Goal: Task Accomplishment & Management: Manage account settings

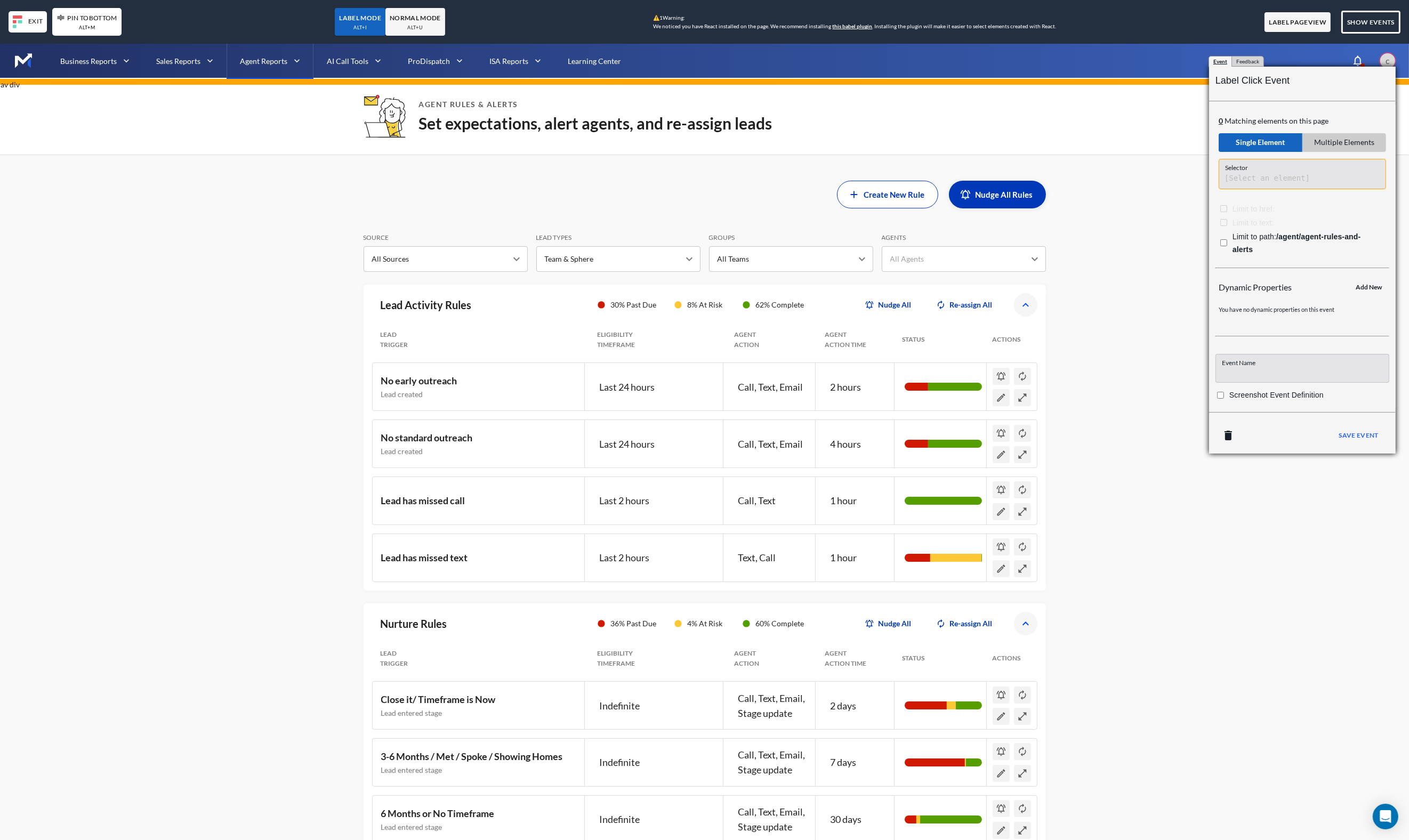
click at [423, 26] on div "alt +u" at bounding box center [415, 27] width 15 height 9
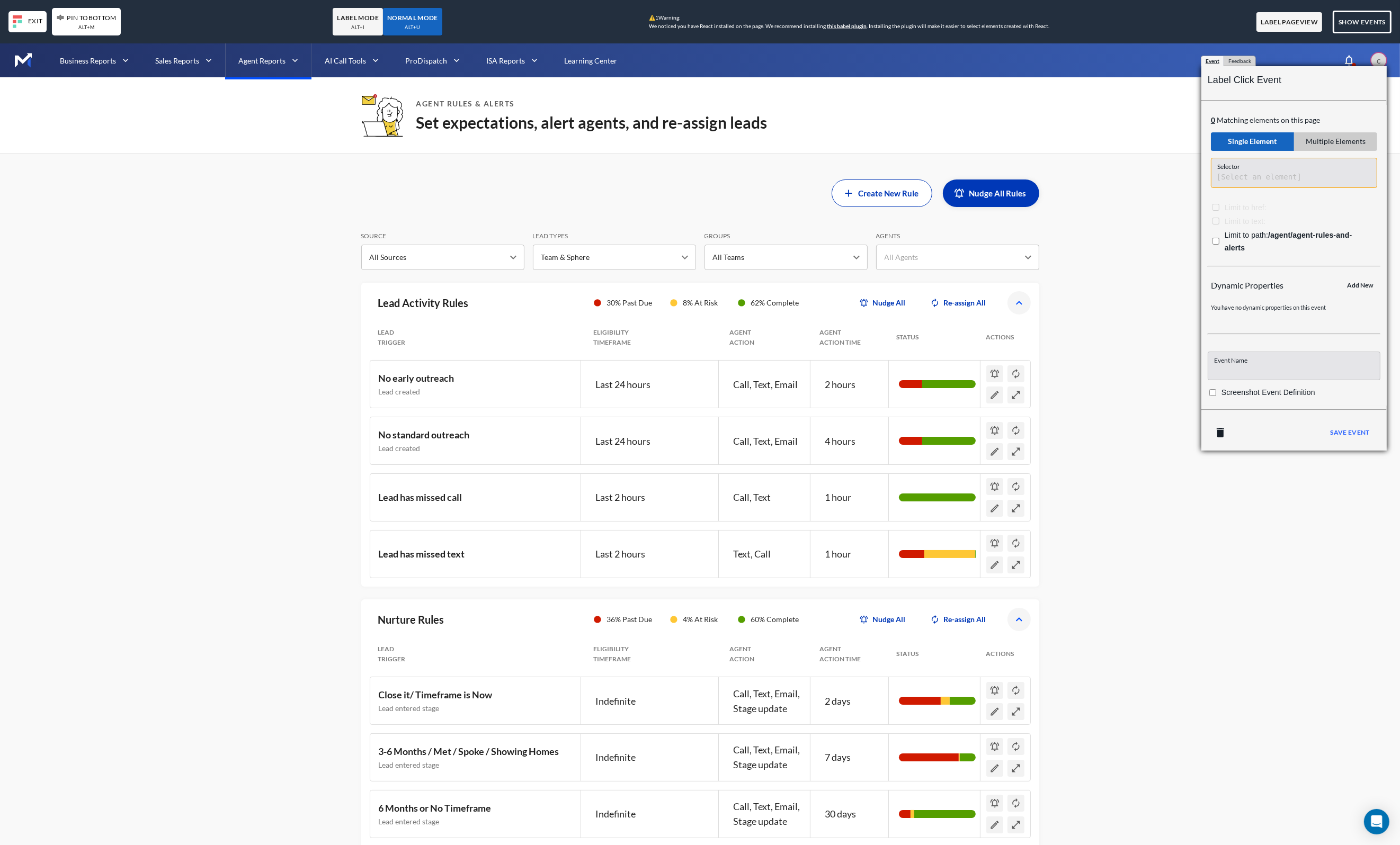
click at [364, 27] on div "alt +i" at bounding box center [358, 27] width 14 height 9
click at [507, 66] on body "Business Reports Sales Reports Agent Reports AI Call Tools ProDispatch ISA Repo…" at bounding box center [700, 466] width 1400 height 845
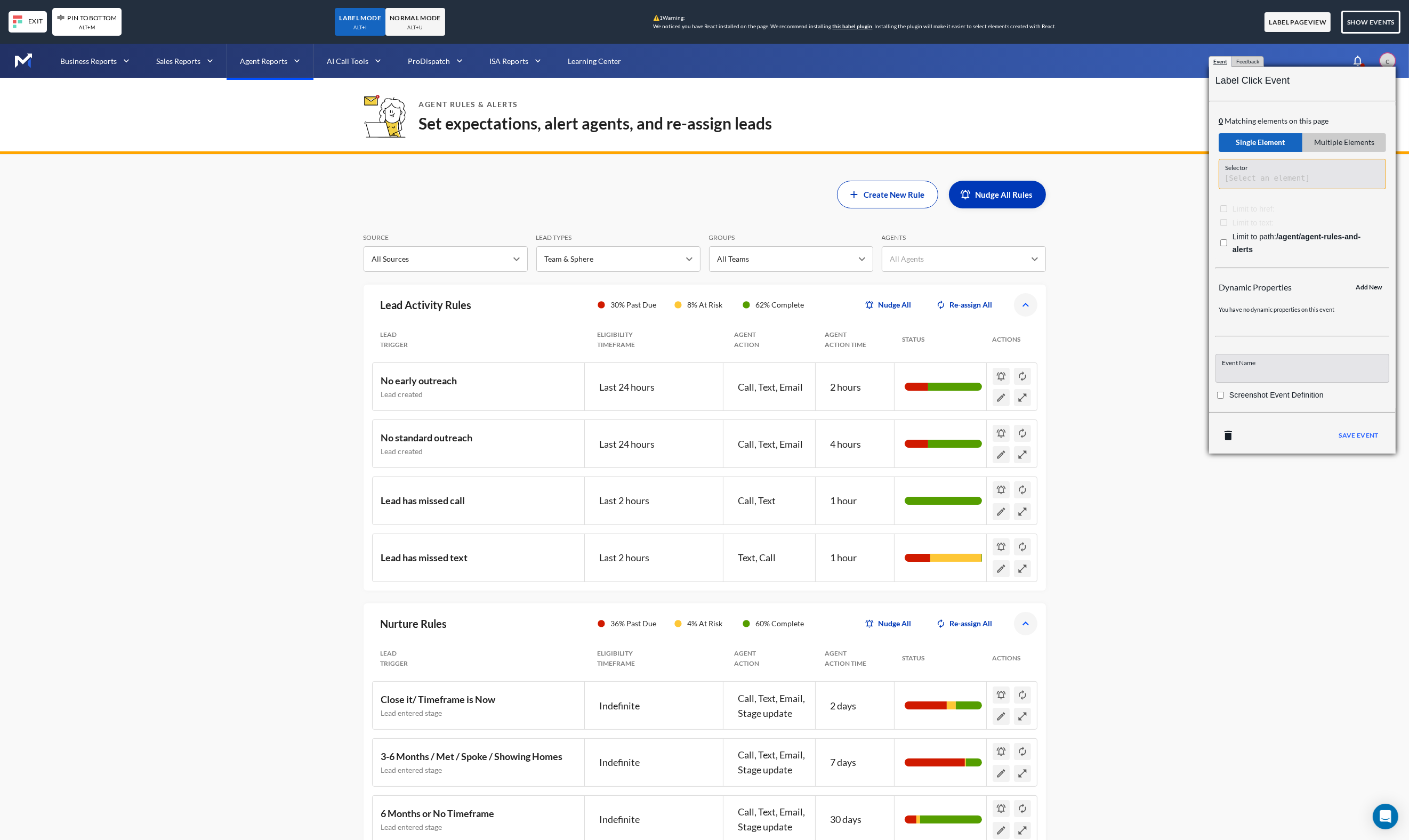
click at [200, 317] on body "Business Reports Sales Reports Agent Reports AI Call Tools ProDispatch ISA Repo…" at bounding box center [704, 463] width 1409 height 840
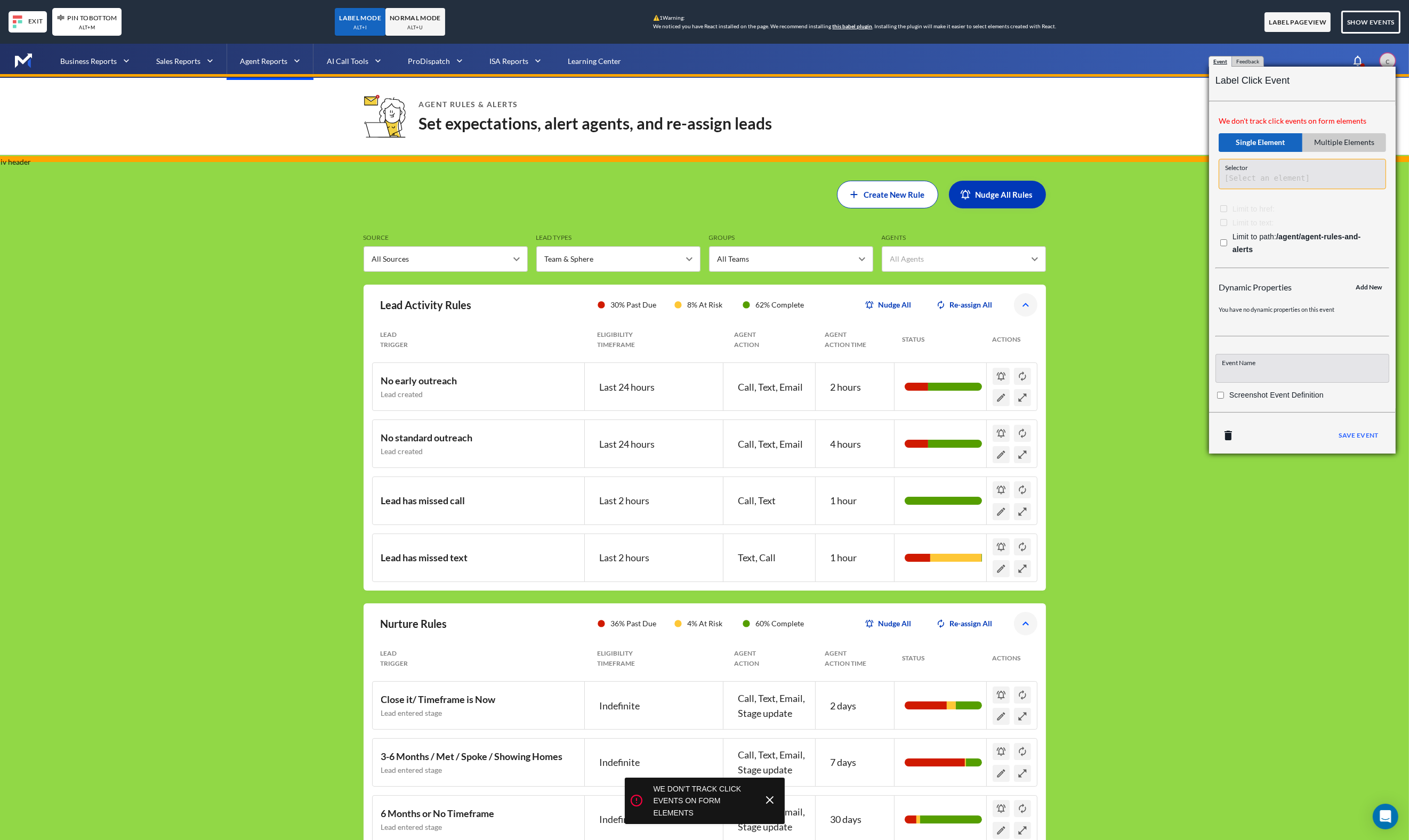
click at [309, 122] on body "Business Reports Sales Reports Agent Reports AI Call Tools ProDispatch ISA Repo…" at bounding box center [704, 463] width 1409 height 840
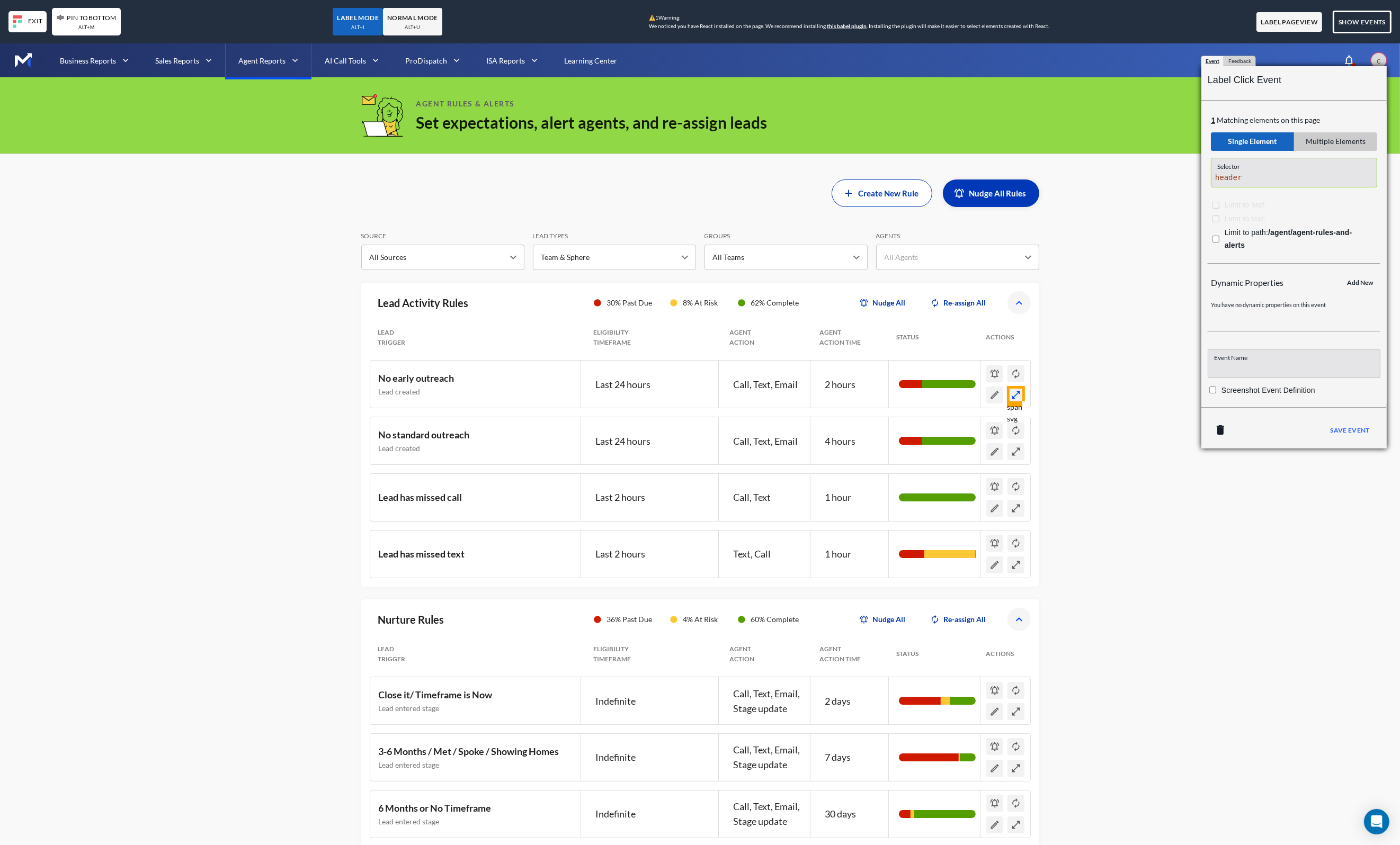
click at [1017, 394] on icon "See Details" at bounding box center [1017, 395] width 8 height 8
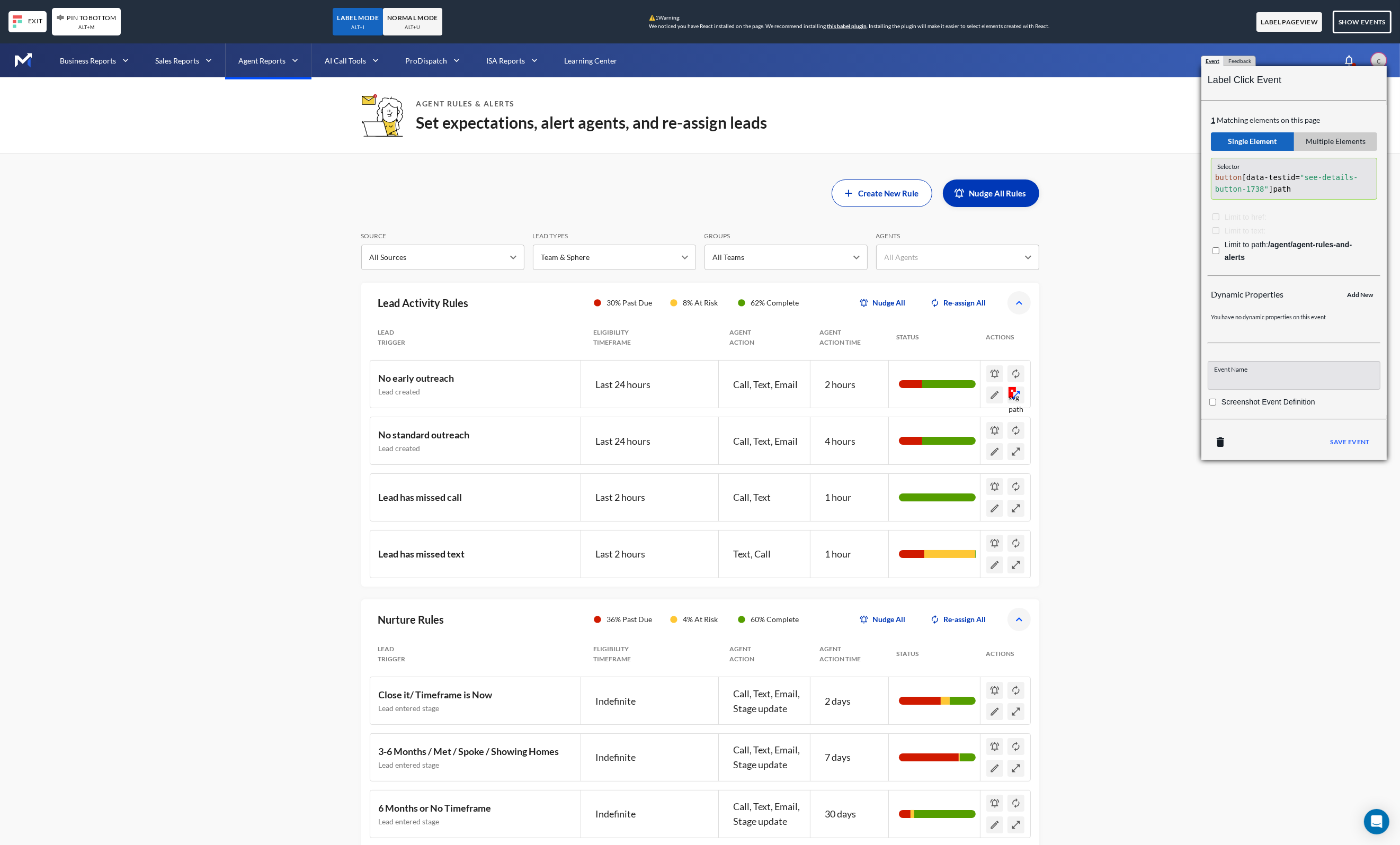
click at [1017, 394] on icon "See Details" at bounding box center [1017, 395] width 8 height 8
click at [1017, 398] on body "Business Reports Sales Reports Agent Reports AI Call Tools ProDispatch ISA Repo…" at bounding box center [700, 466] width 1400 height 845
click at [439, 30] on div "NORMAL MODE alt +u" at bounding box center [413, 22] width 59 height 28
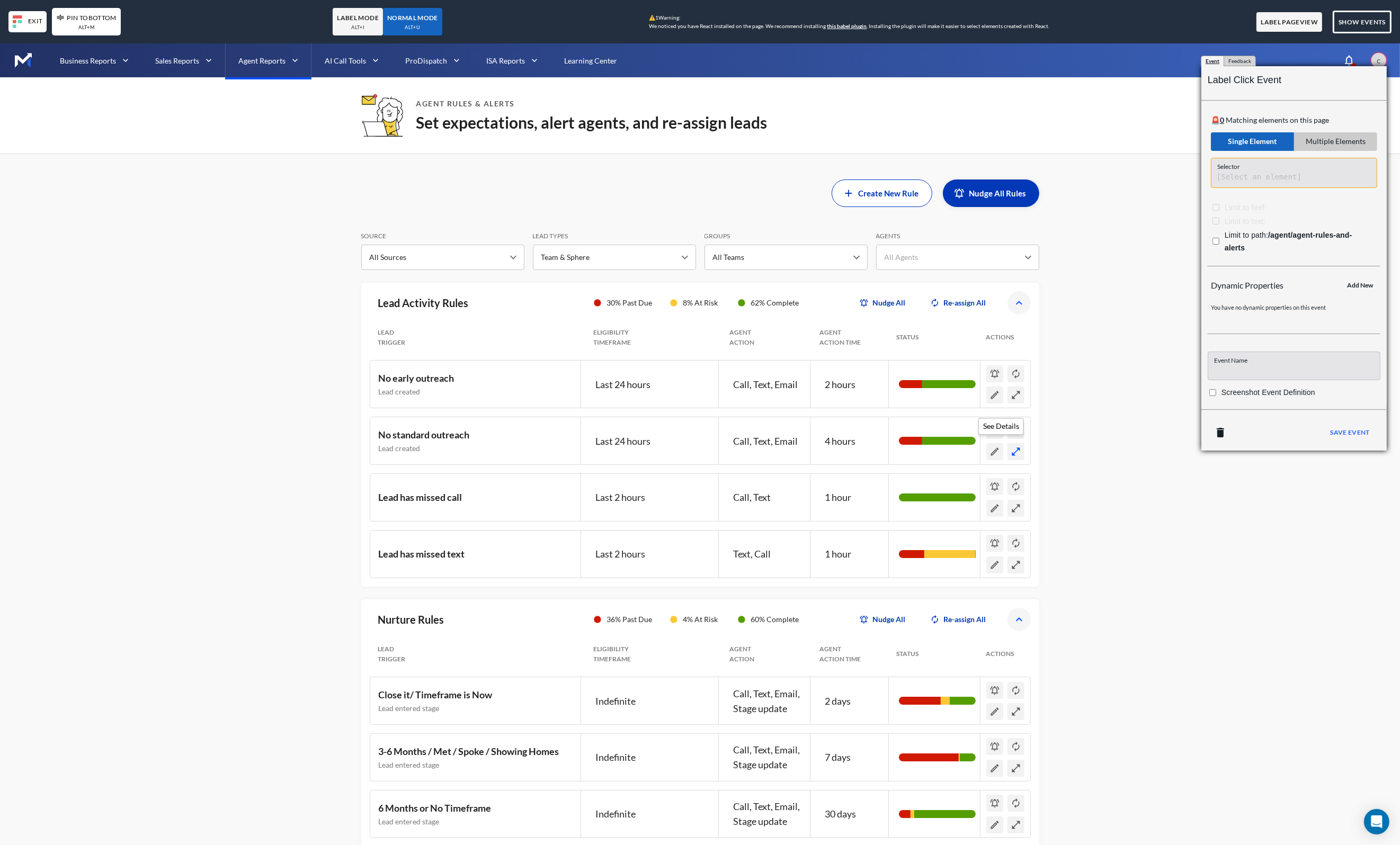
click at [1014, 454] on icon "See Details" at bounding box center [1016, 451] width 10 height 10
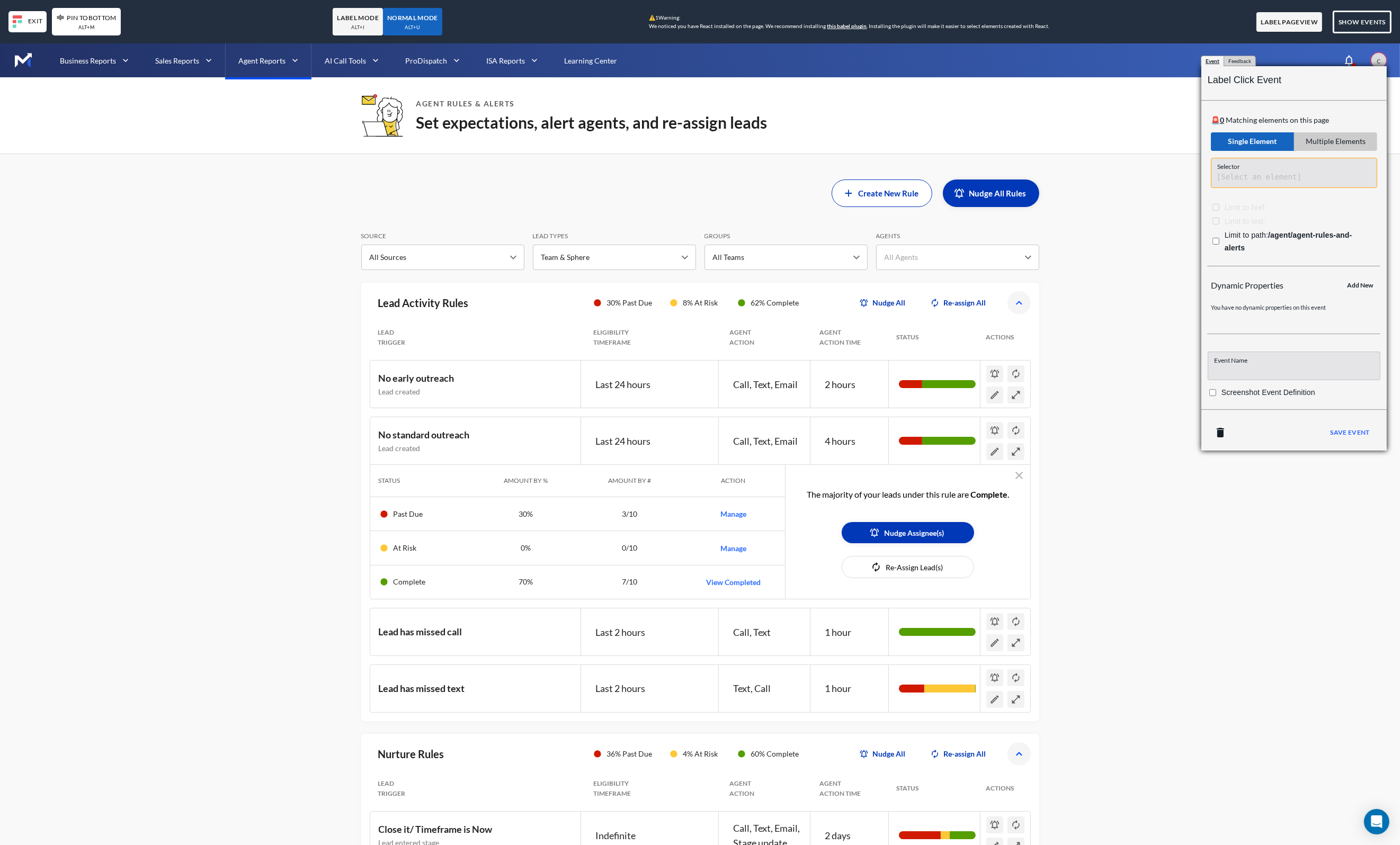
click at [344, 25] on div "LABEL MODE alt +i" at bounding box center [358, 22] width 50 height 28
click at [737, 516] on body "Business Reports Sales Reports Agent Reports AI Call Tools ProDispatch ISA Repo…" at bounding box center [700, 466] width 1400 height 845
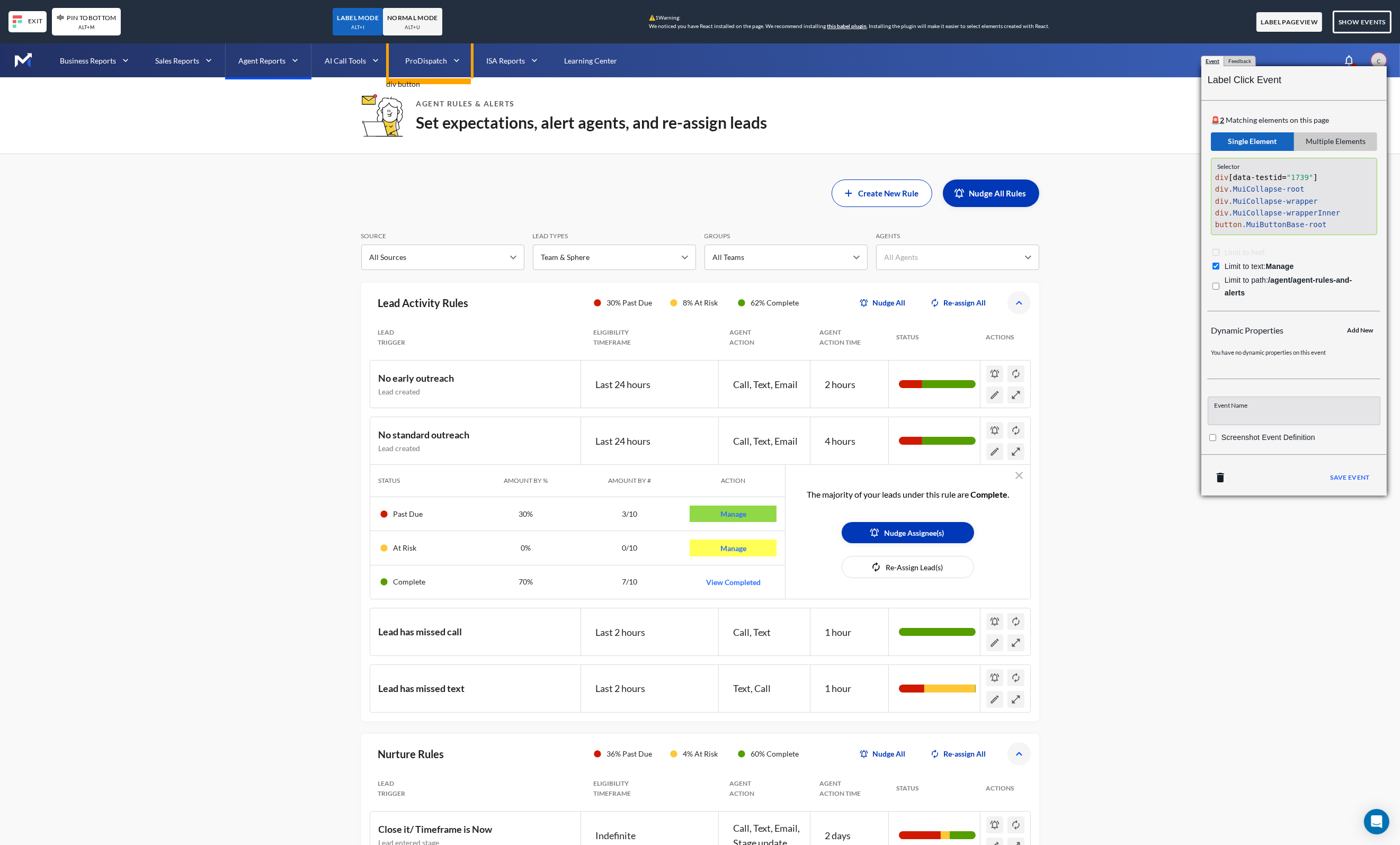
click at [419, 25] on div "alt +u" at bounding box center [412, 27] width 15 height 9
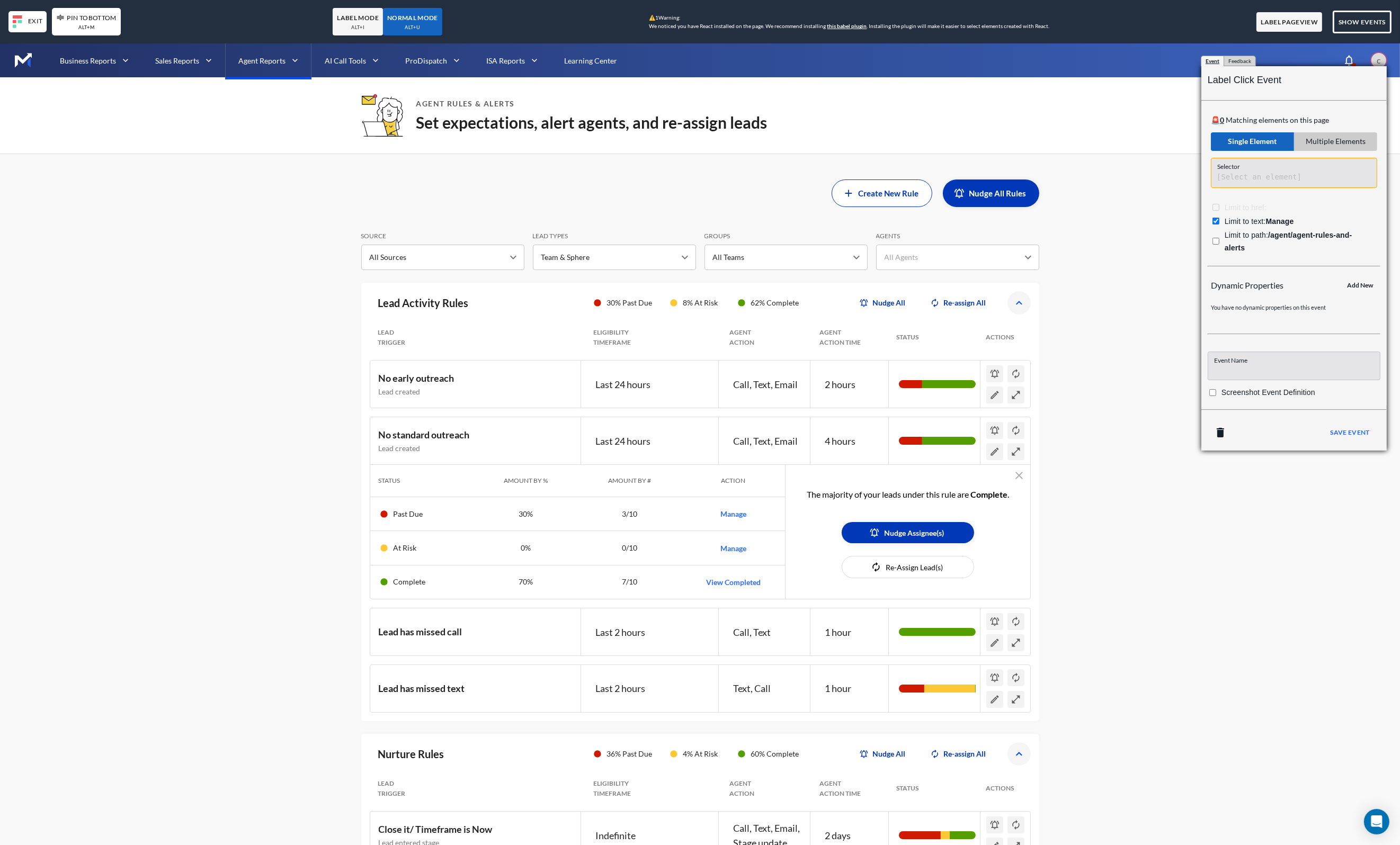
click at [734, 511] on button "Manage" at bounding box center [733, 514] width 87 height 17
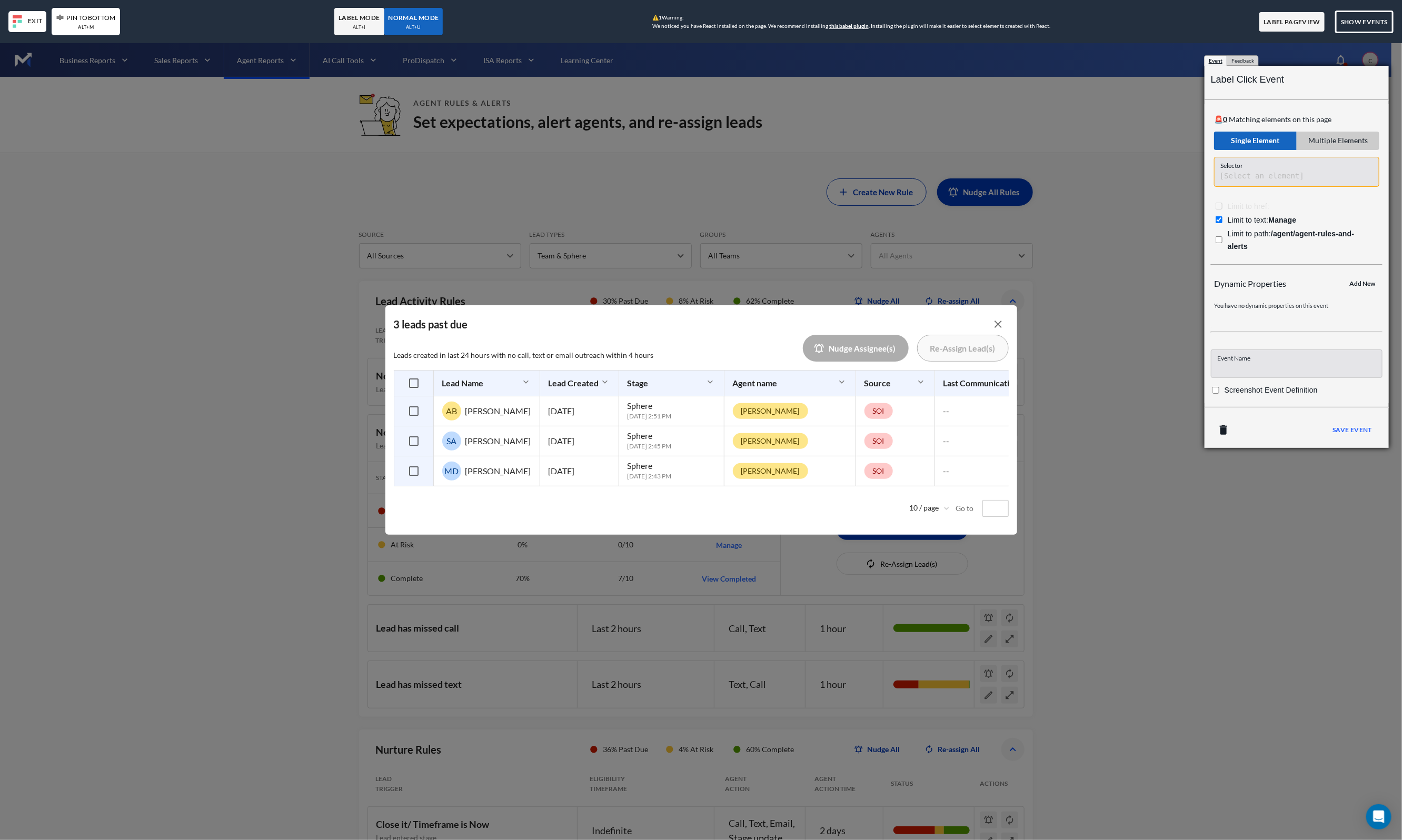
click at [360, 27] on div "alt +i" at bounding box center [359, 27] width 14 height 9
checkbox input "false"
click at [414, 379] on body "Business Reports Sales Reports Agent Reports AI Call Tools ProDispatch ISA Repo…" at bounding box center [701, 463] width 1402 height 840
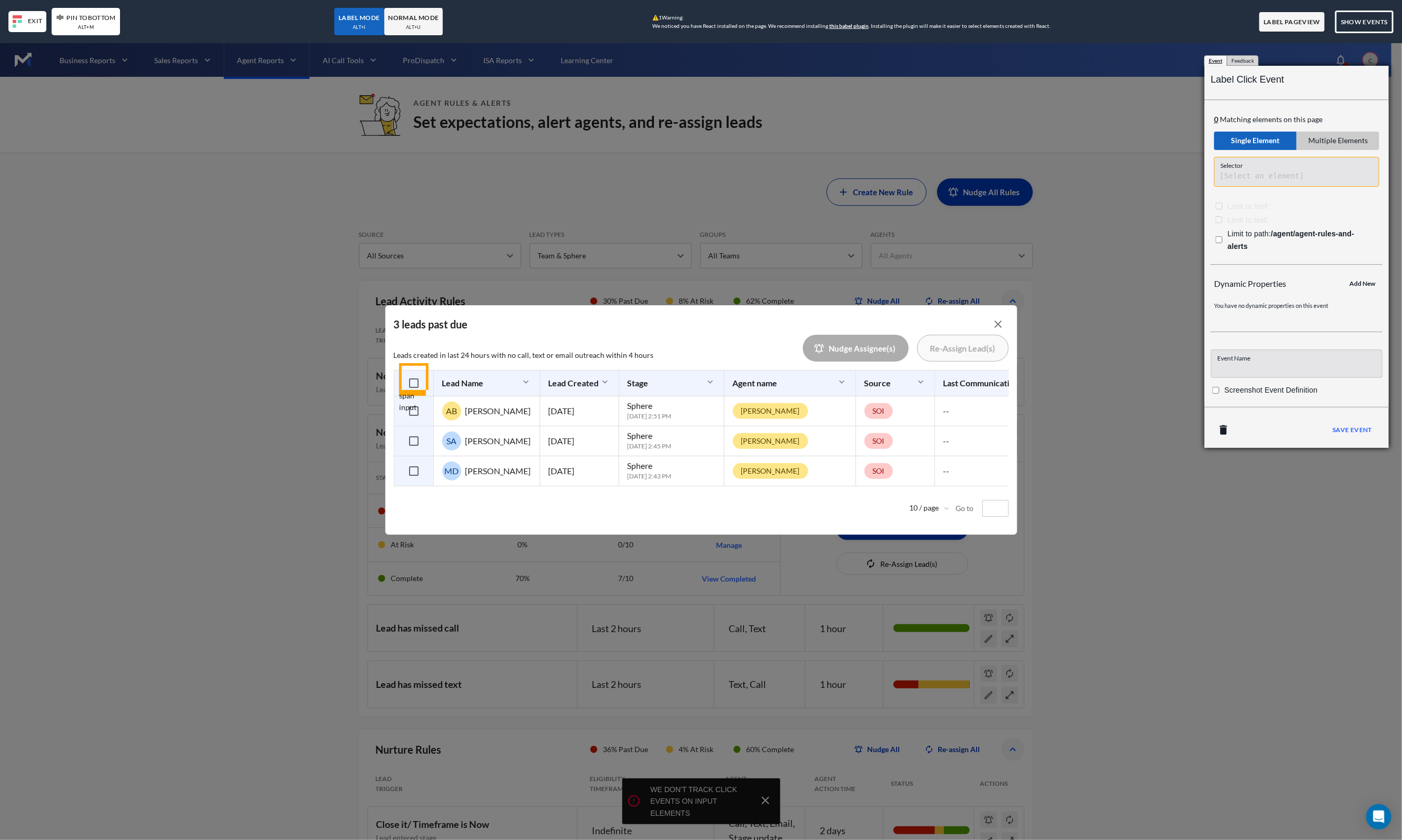
click at [424, 371] on body "Business Reports Sales Reports Agent Reports AI Call Tools ProDispatch ISA Repo…" at bounding box center [701, 463] width 1402 height 840
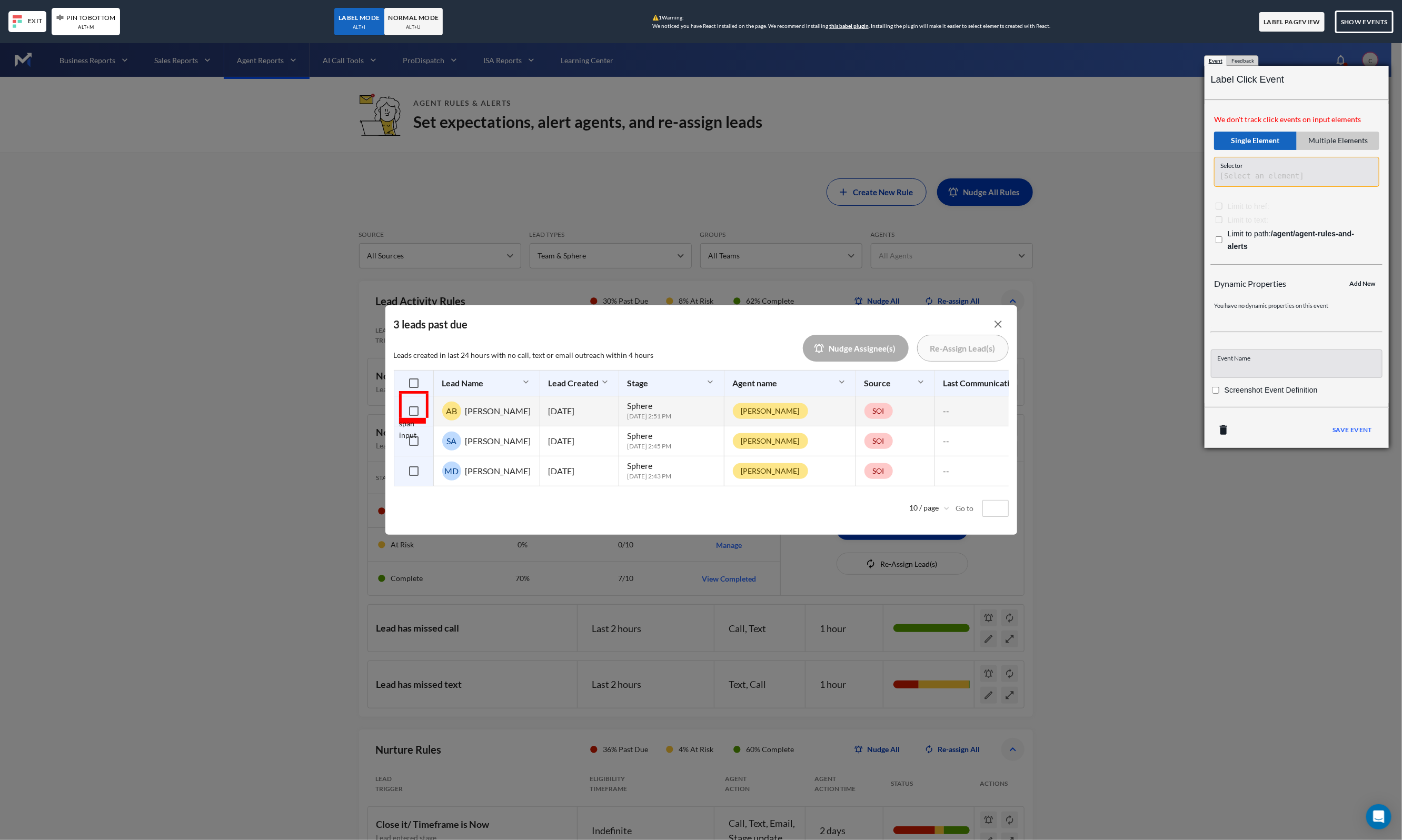
click at [414, 406] on body "Business Reports Sales Reports Agent Reports AI Call Tools ProDispatch ISA Repo…" at bounding box center [701, 463] width 1402 height 840
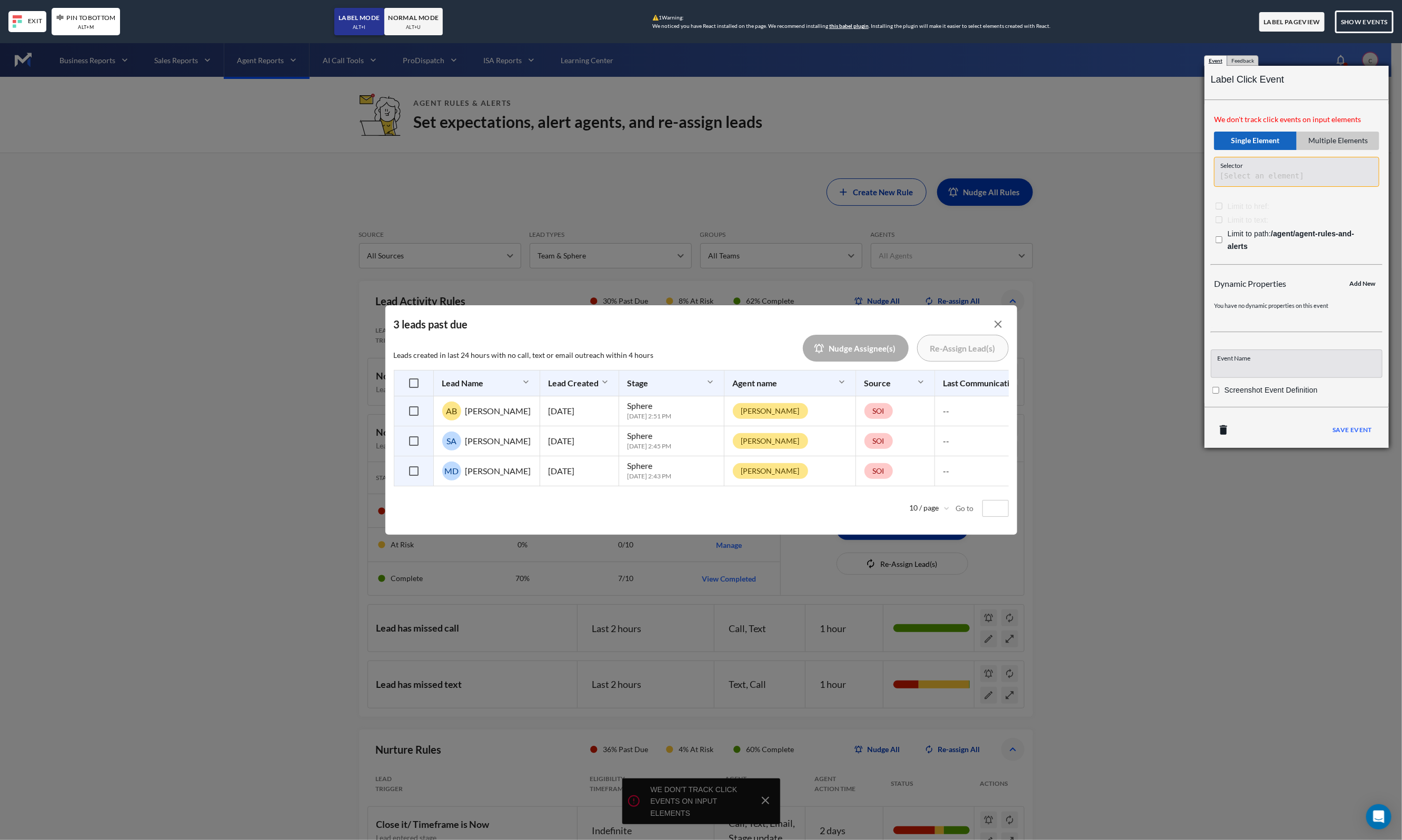
click at [356, 22] on b "LABEL MODE" at bounding box center [360, 18] width 41 height 11
click at [434, 28] on div "NORMAL MODE alt +u" at bounding box center [414, 21] width 59 height 28
click at [413, 407] on input "checkbox" at bounding box center [414, 411] width 22 height 22
checkbox input "true"
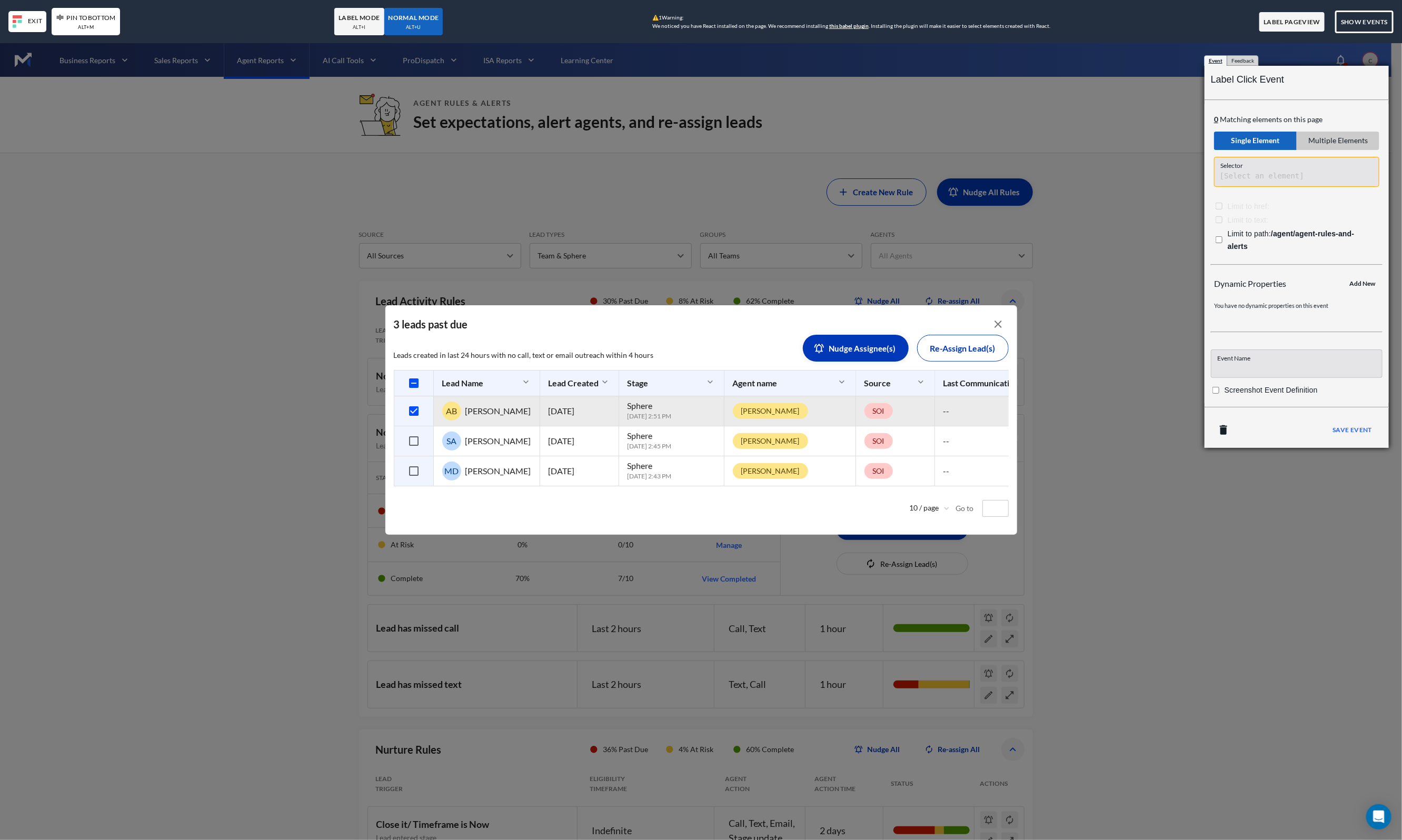
click at [359, 27] on div "alt +i" at bounding box center [359, 27] width 14 height 9
click at [851, 346] on body "Business Reports Sales Reports Agent Reports AI Call Tools ProDispatch ISA Repo…" at bounding box center [701, 463] width 1402 height 840
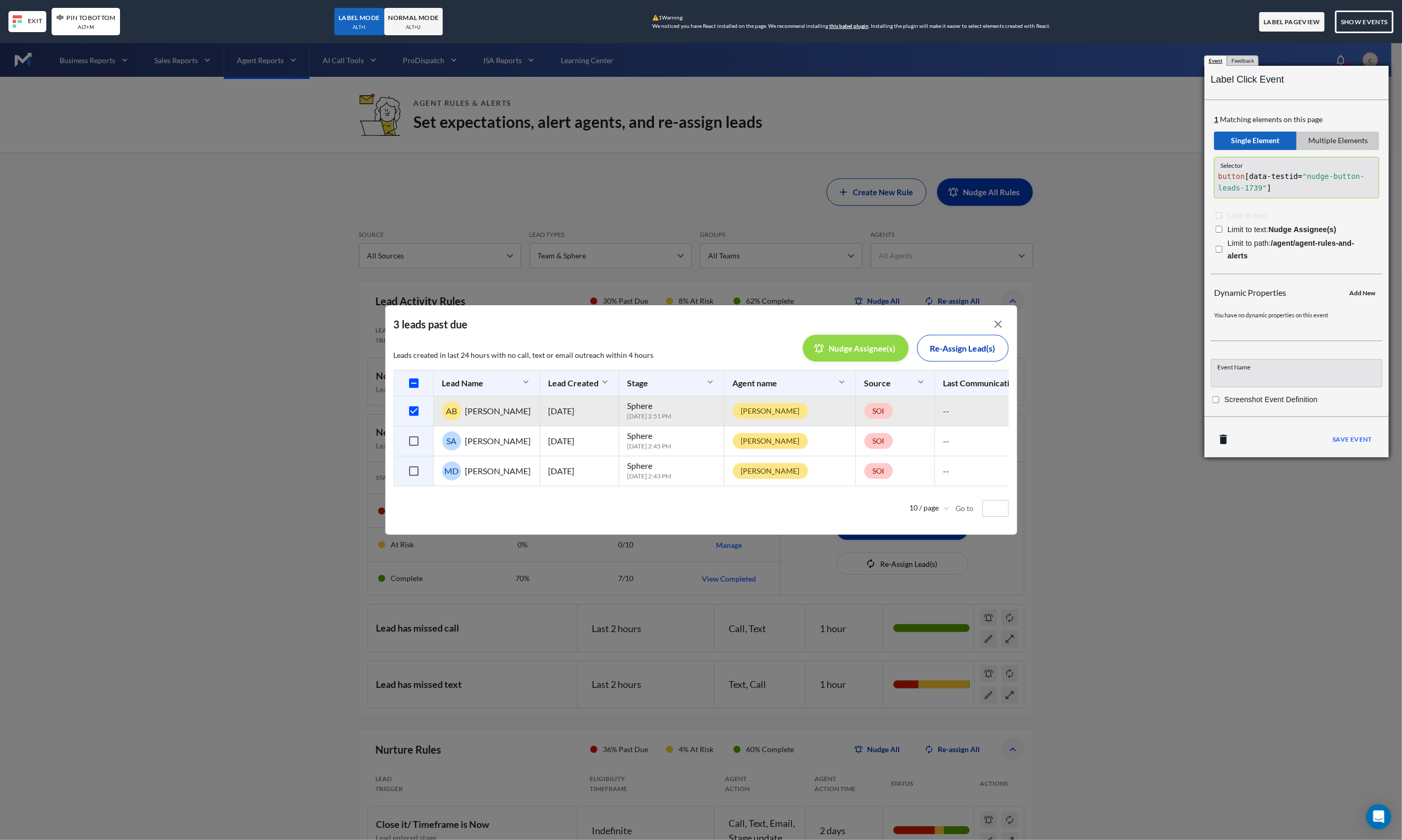
click at [404, 24] on div "NORMAL MODE alt +u" at bounding box center [414, 21] width 59 height 28
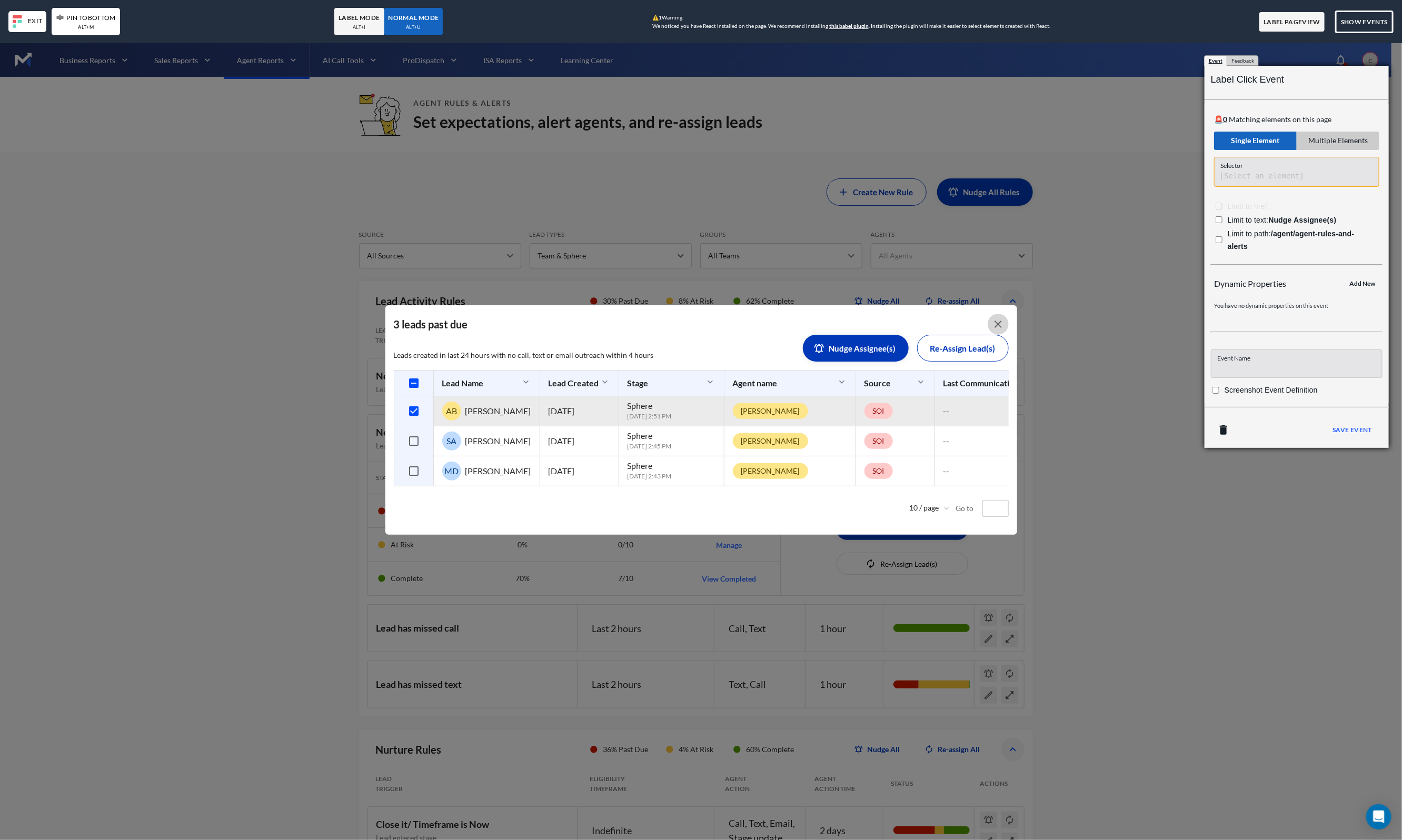
click at [998, 321] on icon "button" at bounding box center [999, 325] width 13 height 13
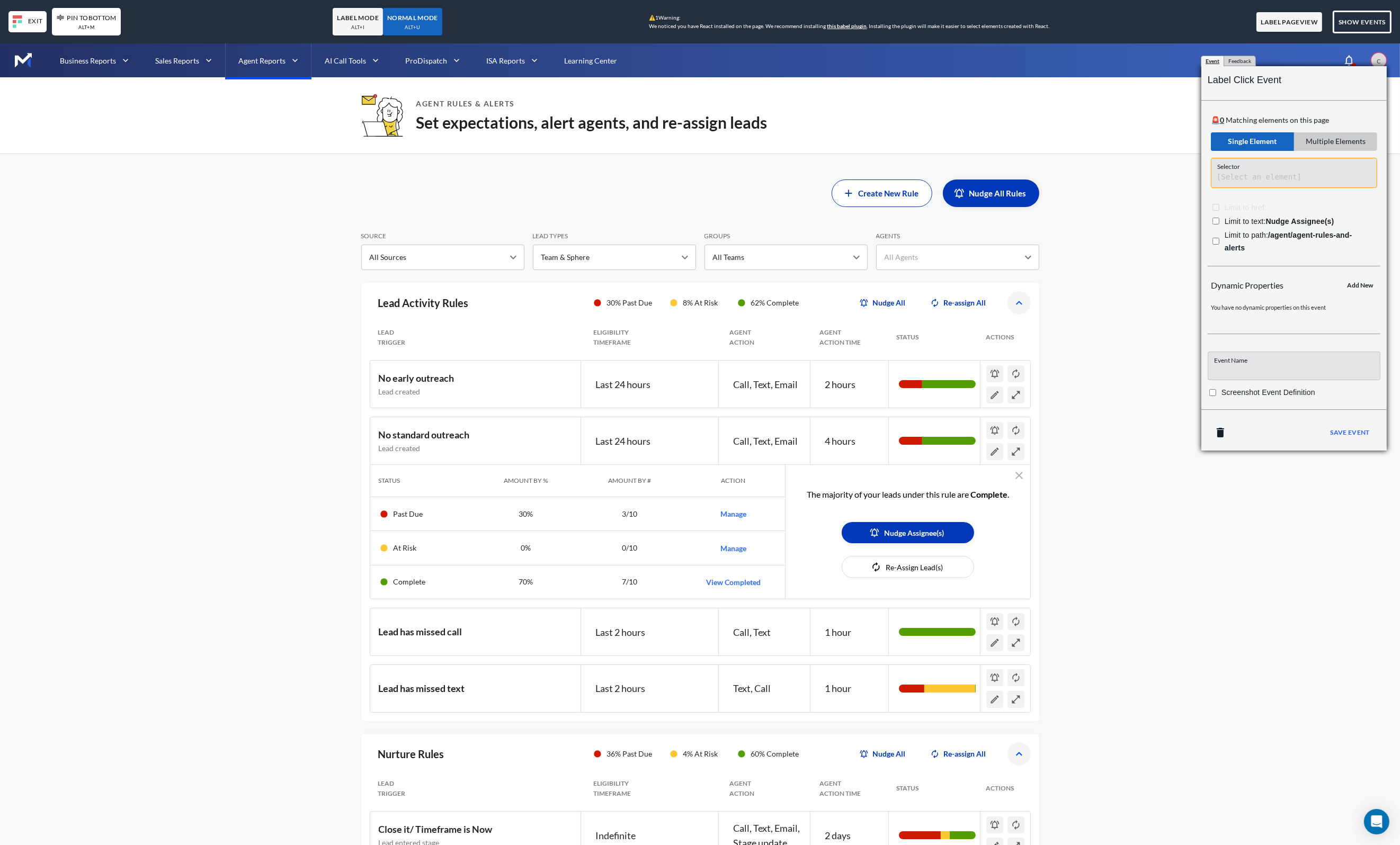
click at [732, 547] on button "Manage" at bounding box center [733, 547] width 87 height 17
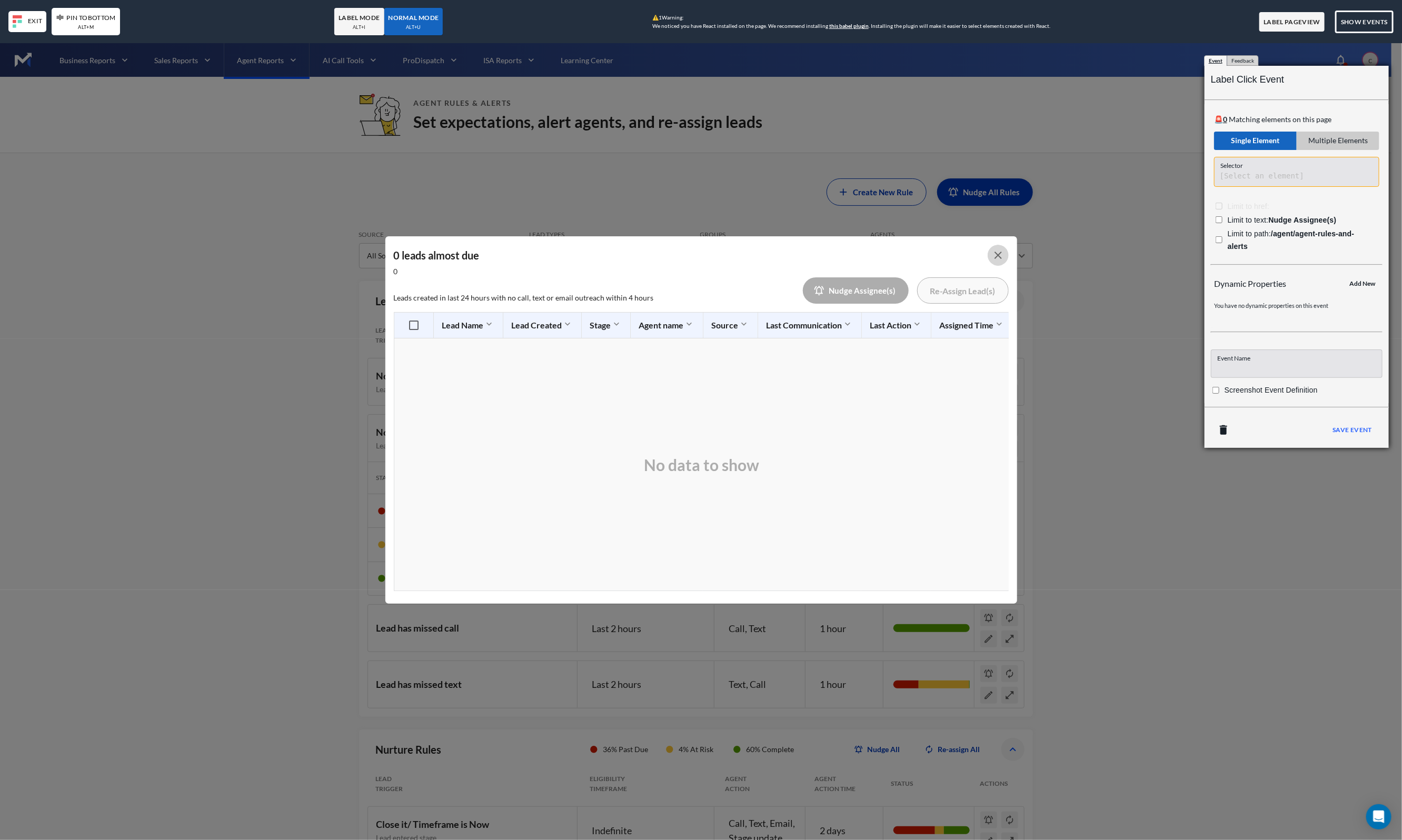
click at [995, 249] on icon "button" at bounding box center [999, 255] width 13 height 13
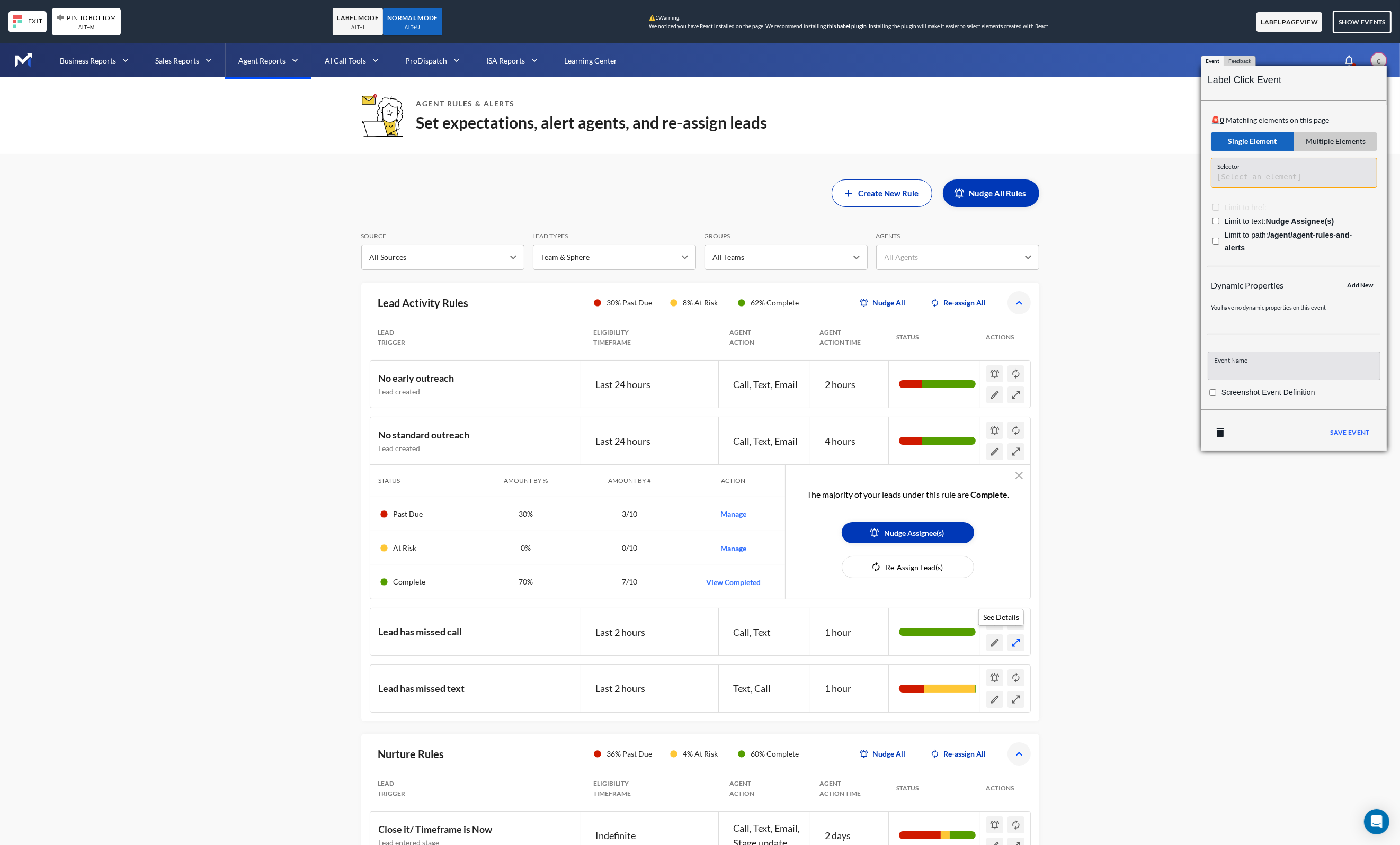
click at [1014, 643] on icon "See Details" at bounding box center [1017, 643] width 8 height 8
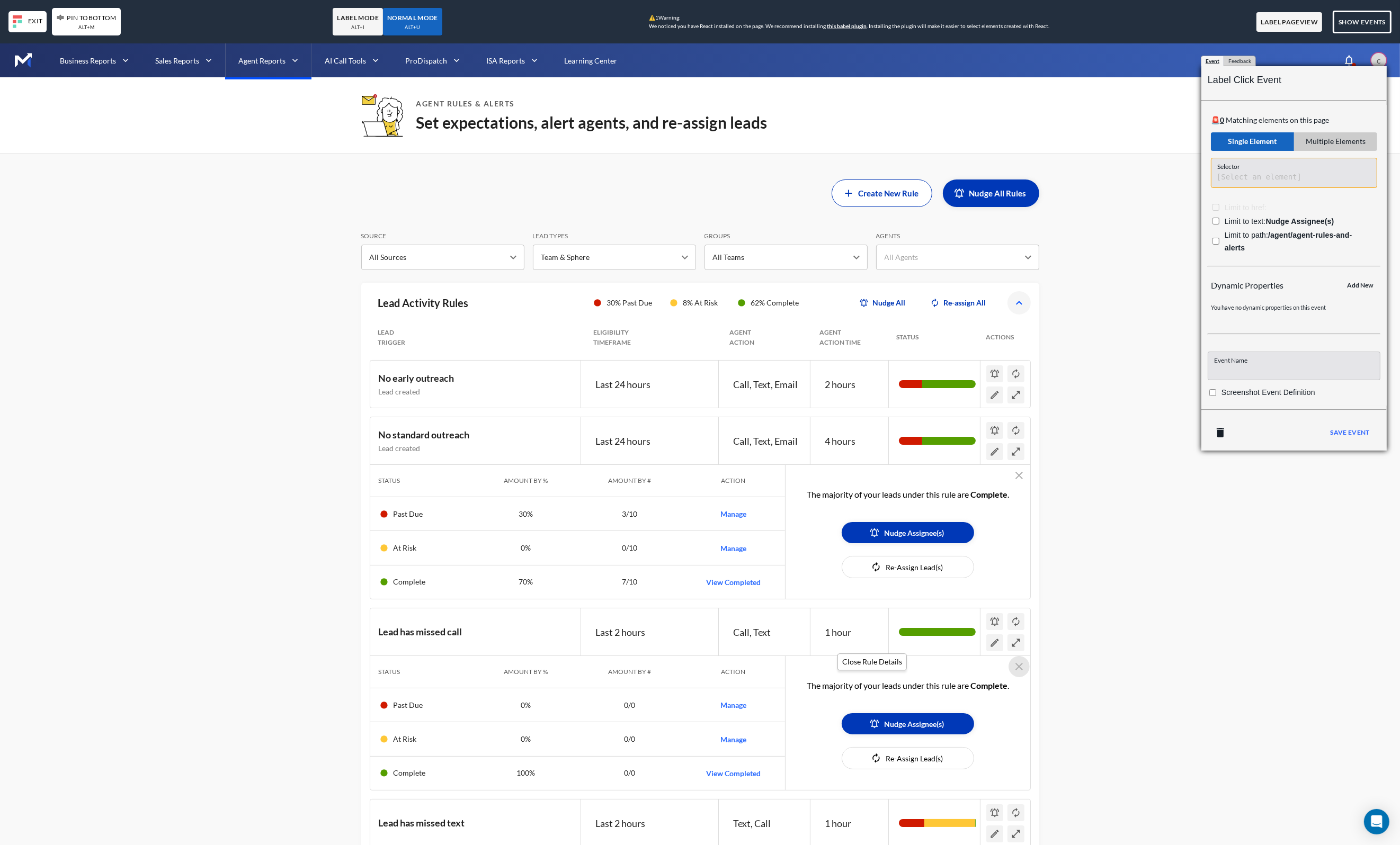
click at [1021, 666] on icon "Close Rule Details" at bounding box center [1019, 667] width 13 height 13
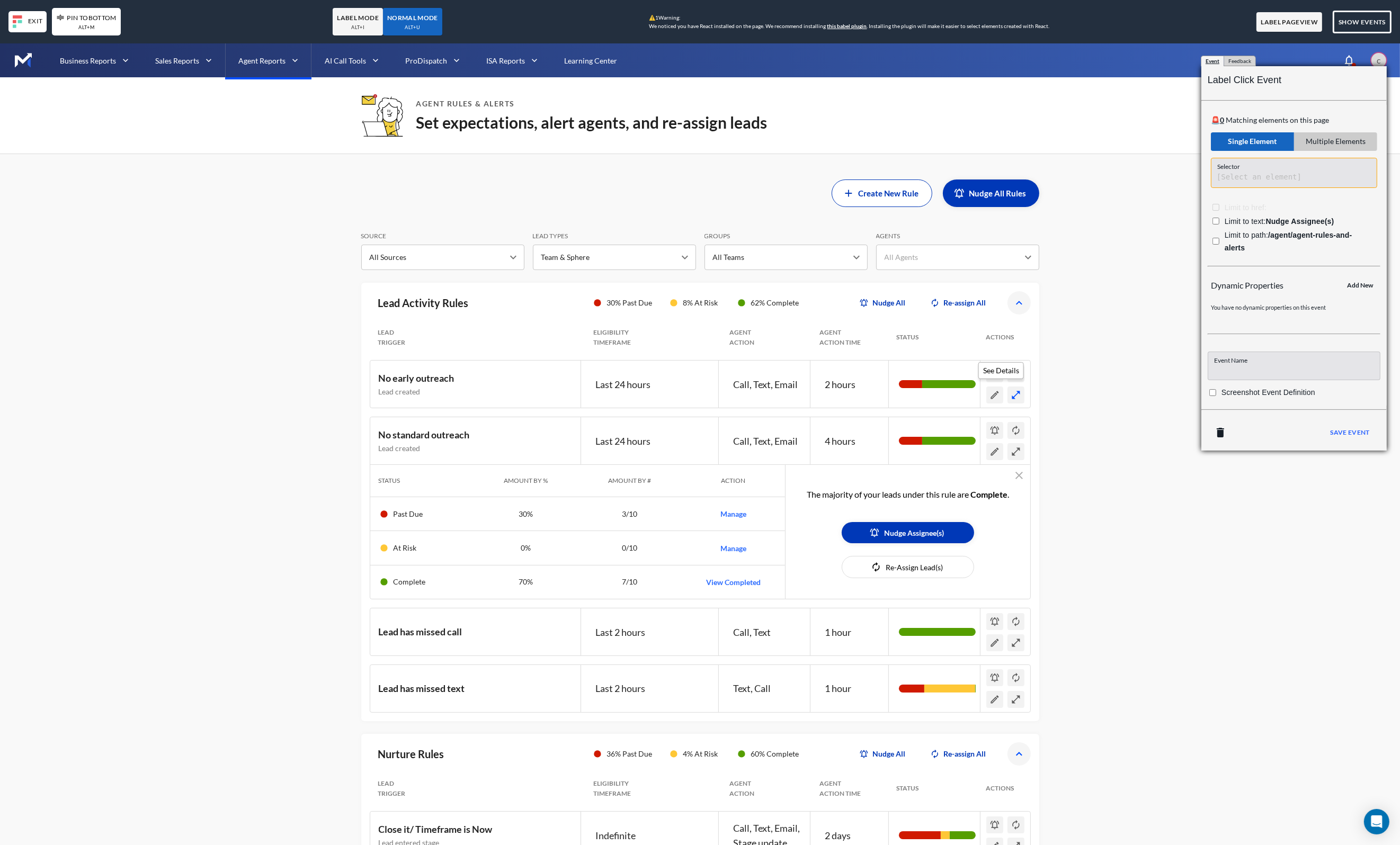
click at [1023, 398] on button "See Details" at bounding box center [1016, 394] width 17 height 17
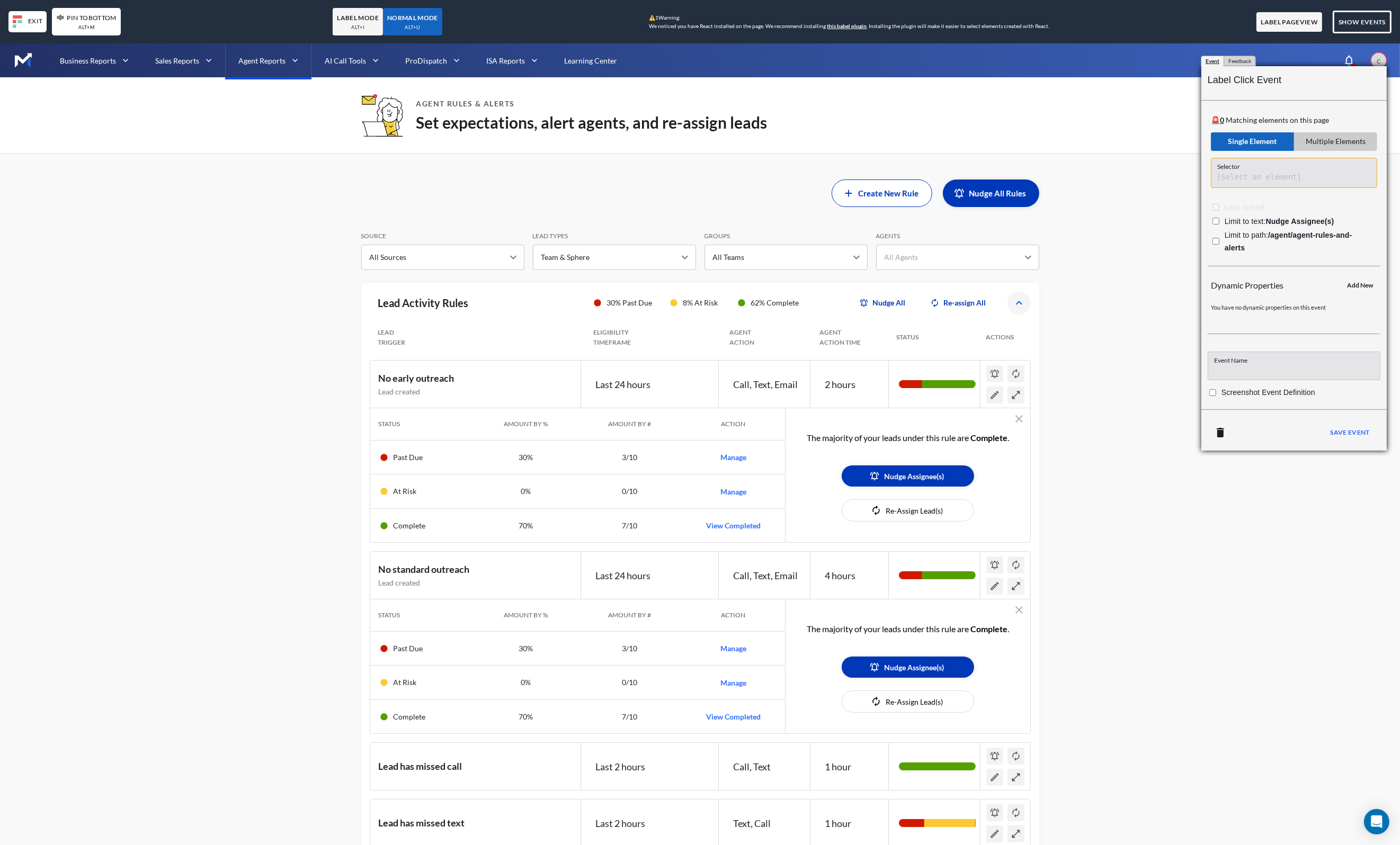
click at [737, 457] on button "Manage" at bounding box center [733, 457] width 87 height 17
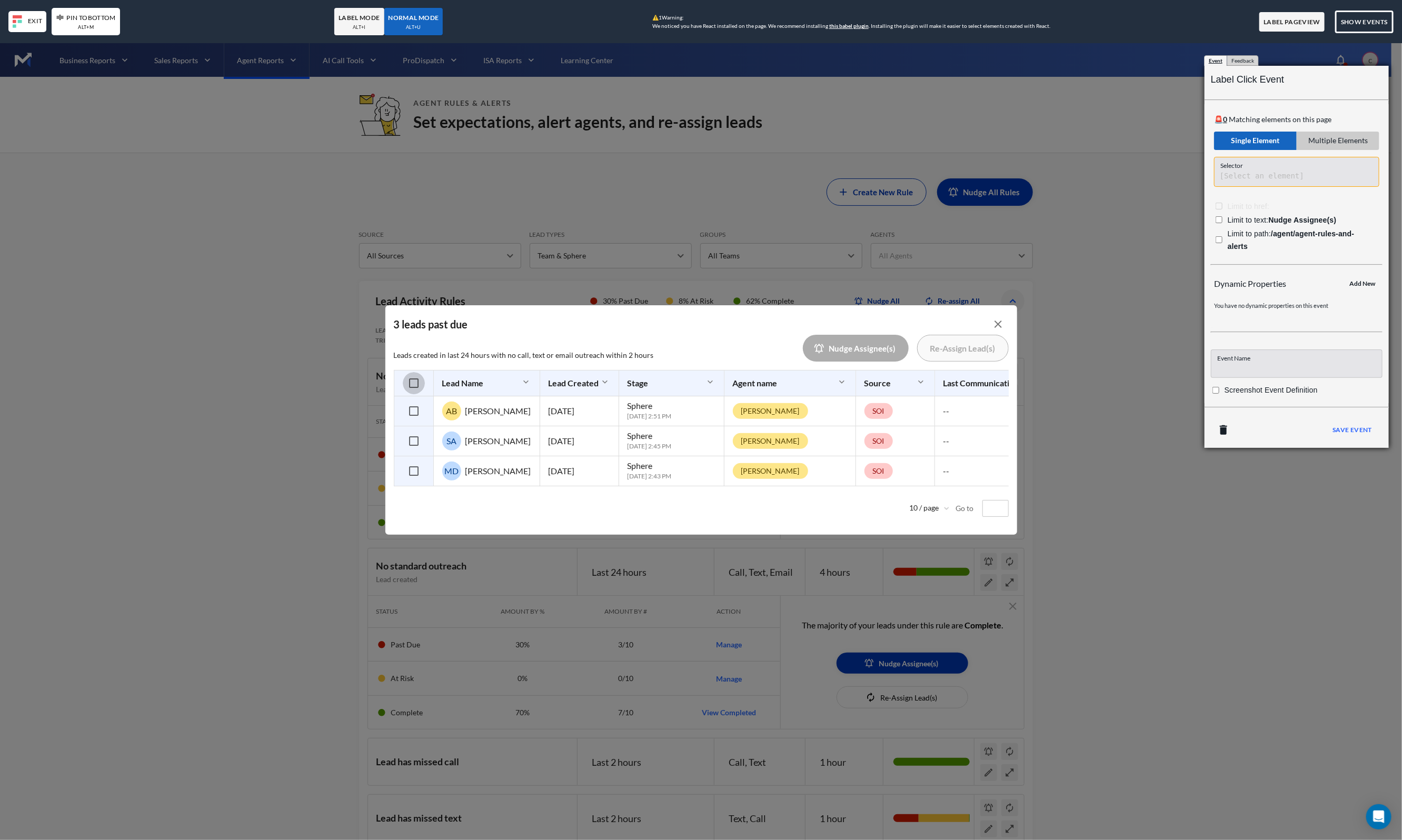
click at [413, 378] on input "checkbox" at bounding box center [414, 383] width 22 height 22
checkbox input "true"
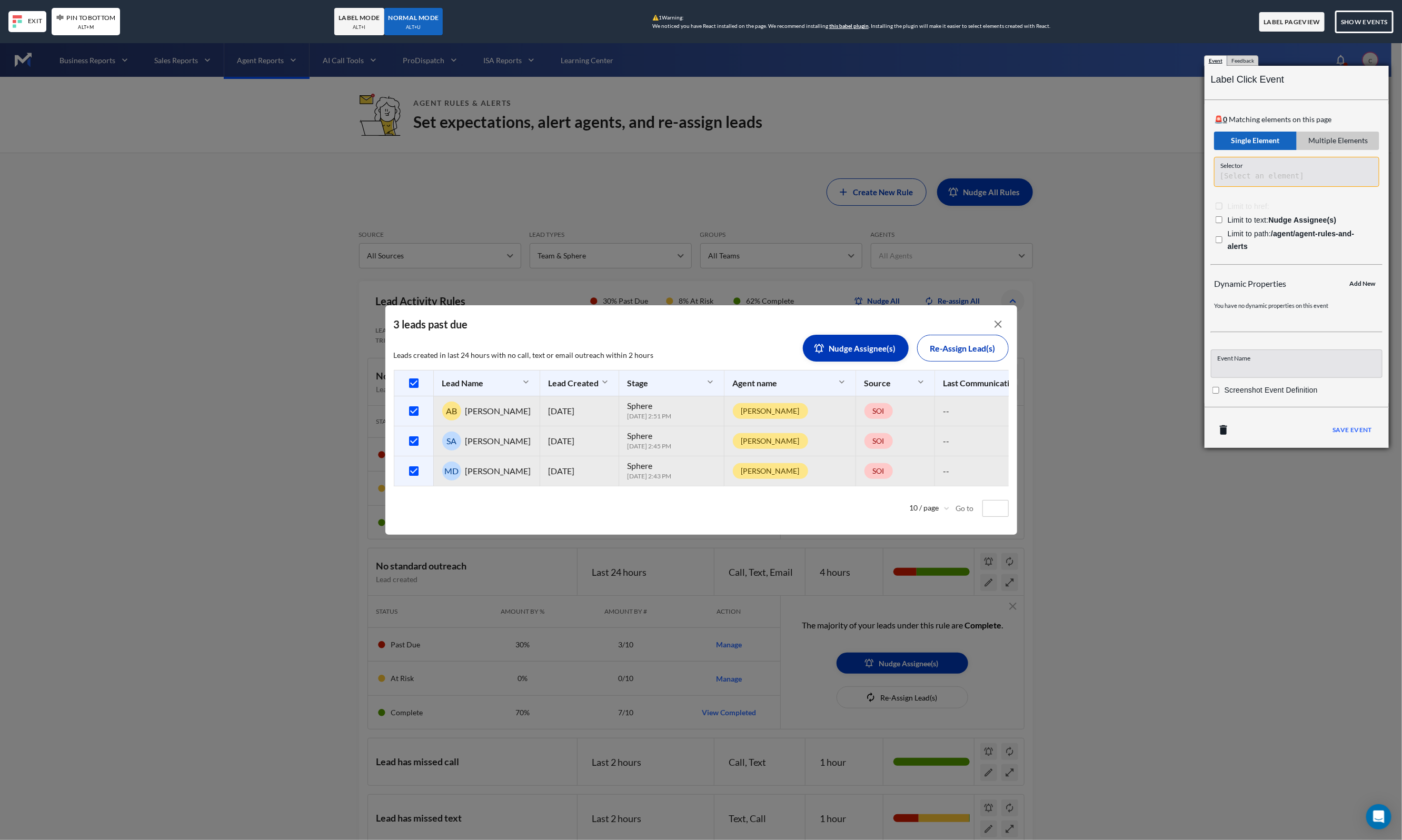
click at [359, 30] on div "alt +i" at bounding box center [359, 27] width 14 height 9
click at [848, 342] on body "Business Reports Sales Reports Agent Reports AI Call Tools ProDispatch ISA Repo…" at bounding box center [701, 463] width 1402 height 840
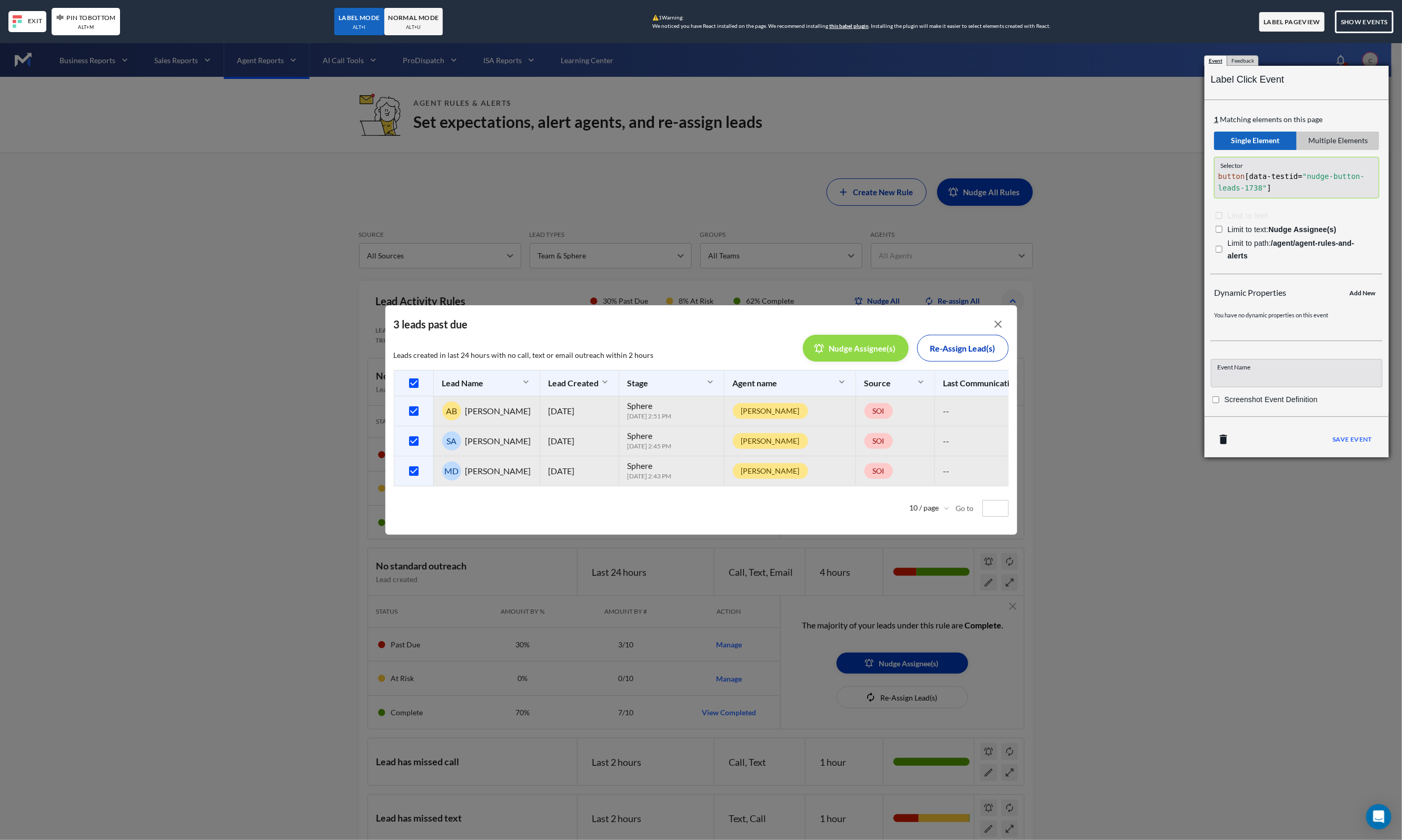
click at [25, 24] on div "Exit" at bounding box center [28, 21] width 38 height 21
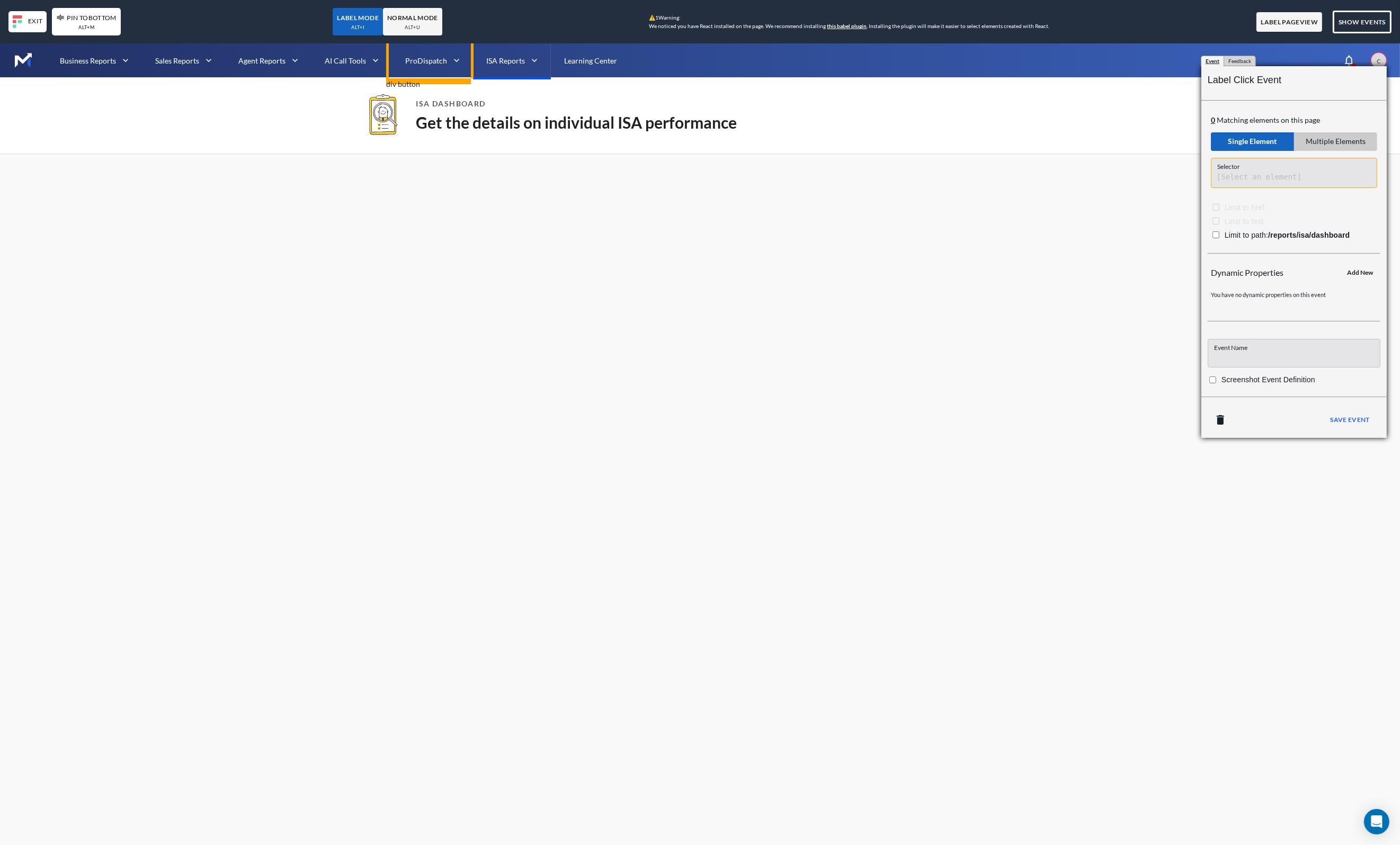
click at [411, 24] on div "alt +u" at bounding box center [412, 27] width 15 height 9
click at [359, 34] on div "LABEL MODE alt +i" at bounding box center [358, 22] width 50 height 28
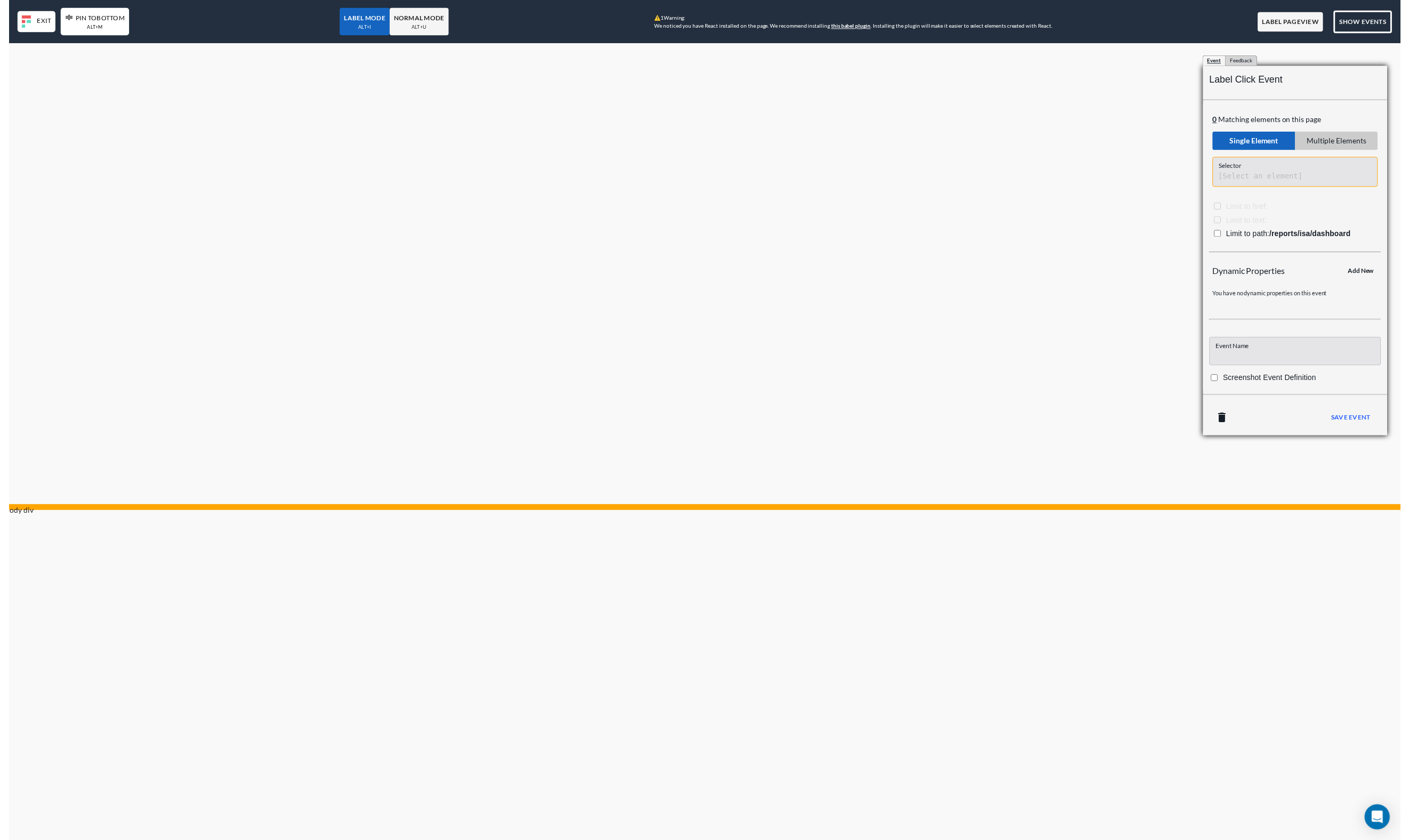
scroll to position [395, 0]
